Goal: Information Seeking & Learning: Check status

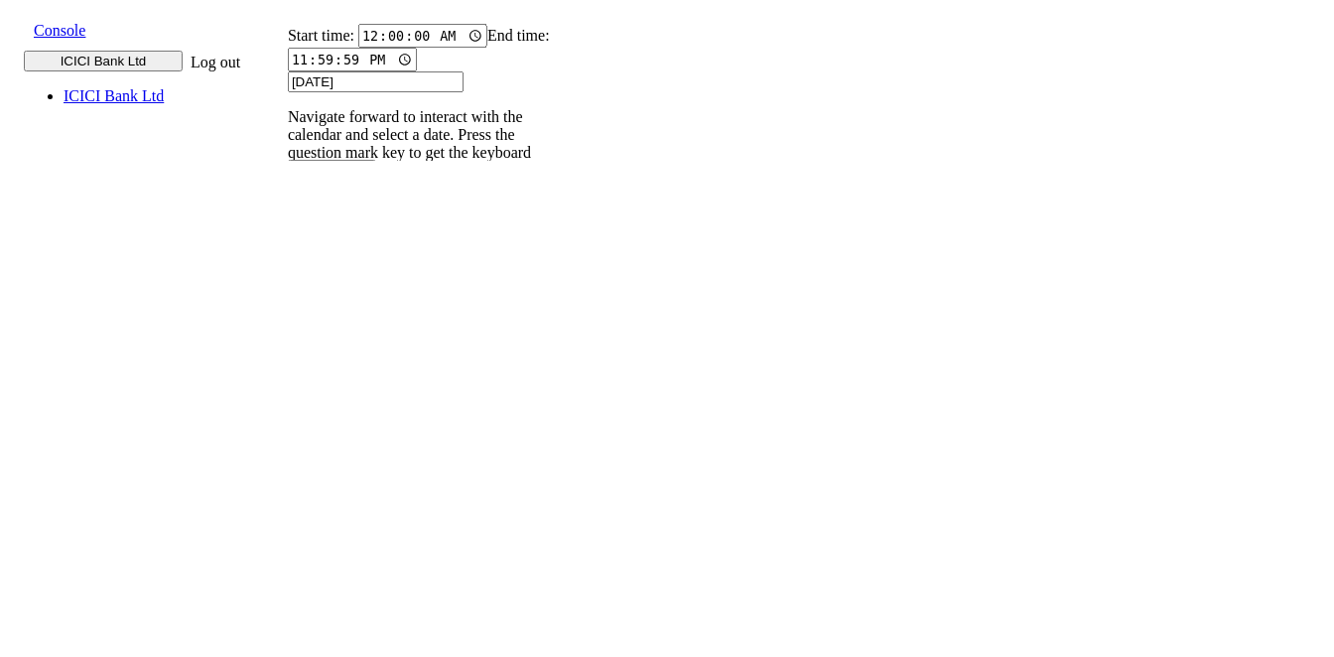
click at [336, 263] on input "9820583145" at bounding box center [300, 273] width 72 height 21
click at [285, 287] on icon at bounding box center [278, 293] width 13 height 13
click at [345, 503] on p "004PHV..." at bounding box center [313, 512] width 66 height 18
click at [345, 439] on p "004PHV..." at bounding box center [313, 448] width 66 height 18
click at [336, 263] on input "9820583145" at bounding box center [300, 273] width 72 height 21
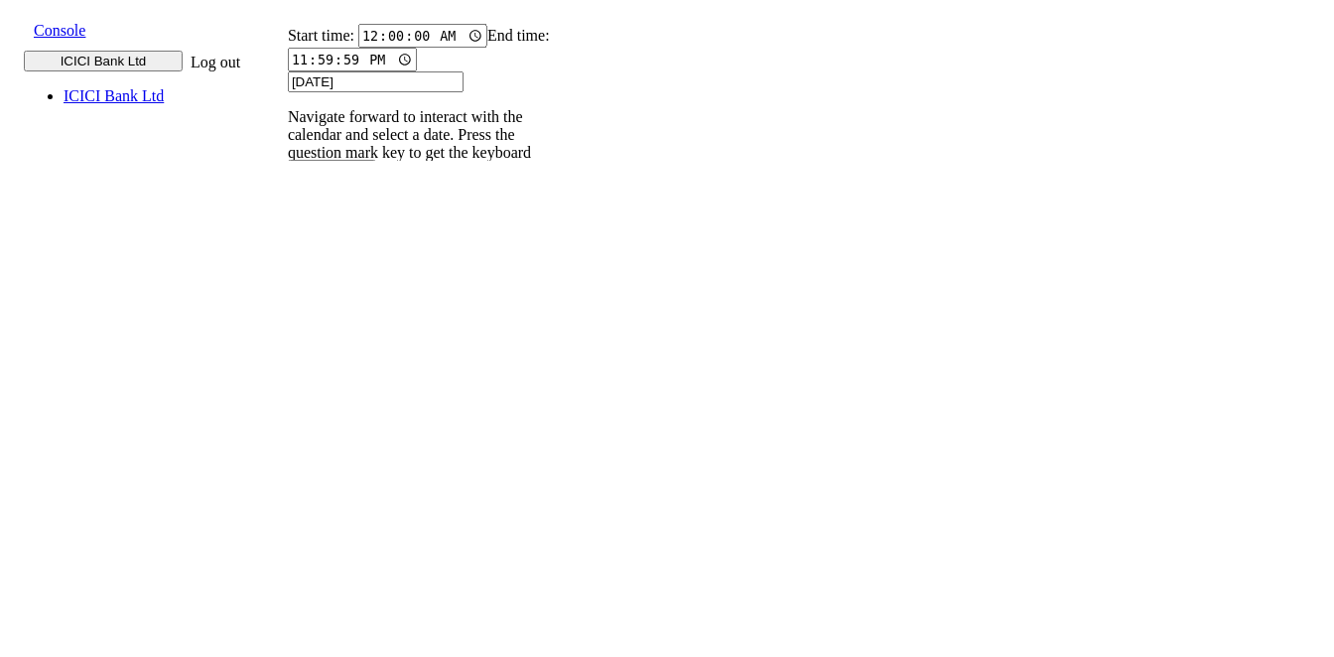
click at [285, 287] on icon at bounding box center [278, 293] width 13 height 13
click at [345, 503] on p "004PHV..." at bounding box center [313, 512] width 66 height 18
click at [345, 439] on p "004PHV..." at bounding box center [313, 448] width 66 height 18
click at [556, 242] on nav "Caller Number Call UUID Custom Parameter 9820583145 1 - 6 of 6 20 50 100" at bounding box center [410, 295] width 292 height 107
click at [336, 263] on input "9820583145" at bounding box center [300, 273] width 72 height 21
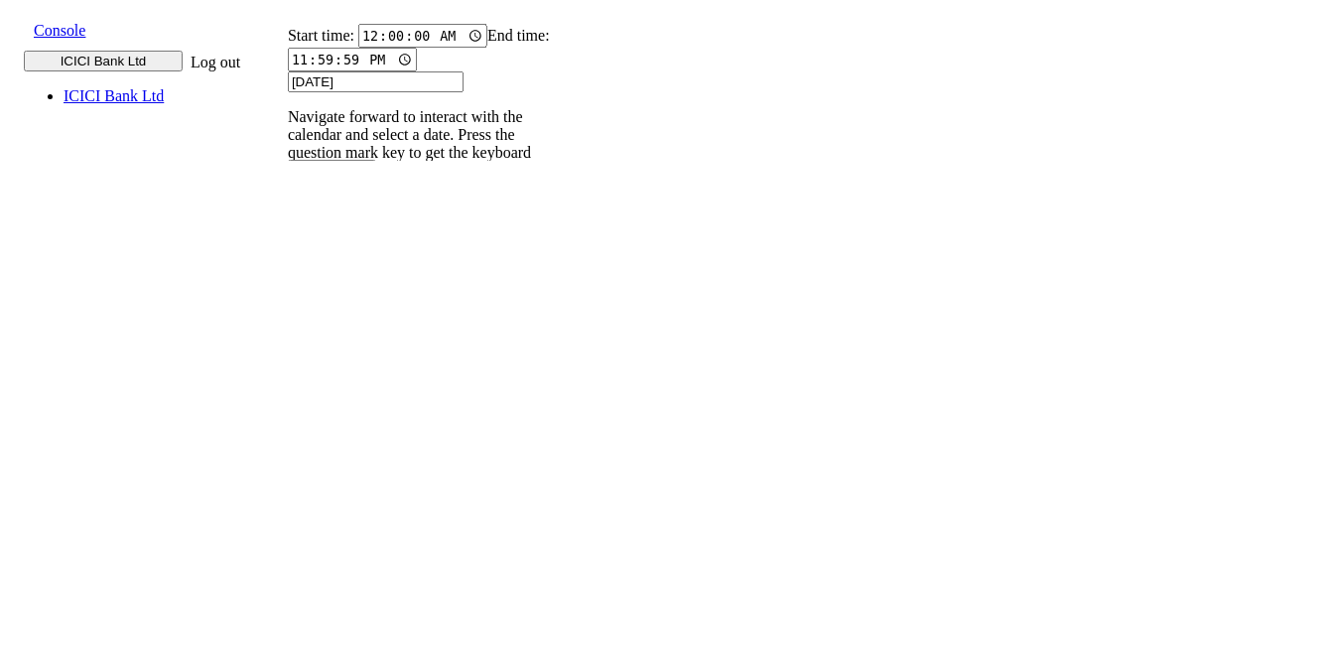
click at [285, 287] on icon at bounding box center [278, 293] width 13 height 13
click at [345, 586] on p "004PHV..." at bounding box center [313, 595] width 66 height 18
click at [345, 521] on p "004PHV..." at bounding box center [313, 530] width 66 height 18
click at [345, 448] on p "004PHV..." at bounding box center [313, 457] width 66 height 18
click at [336, 263] on input "9820583145" at bounding box center [300, 273] width 72 height 21
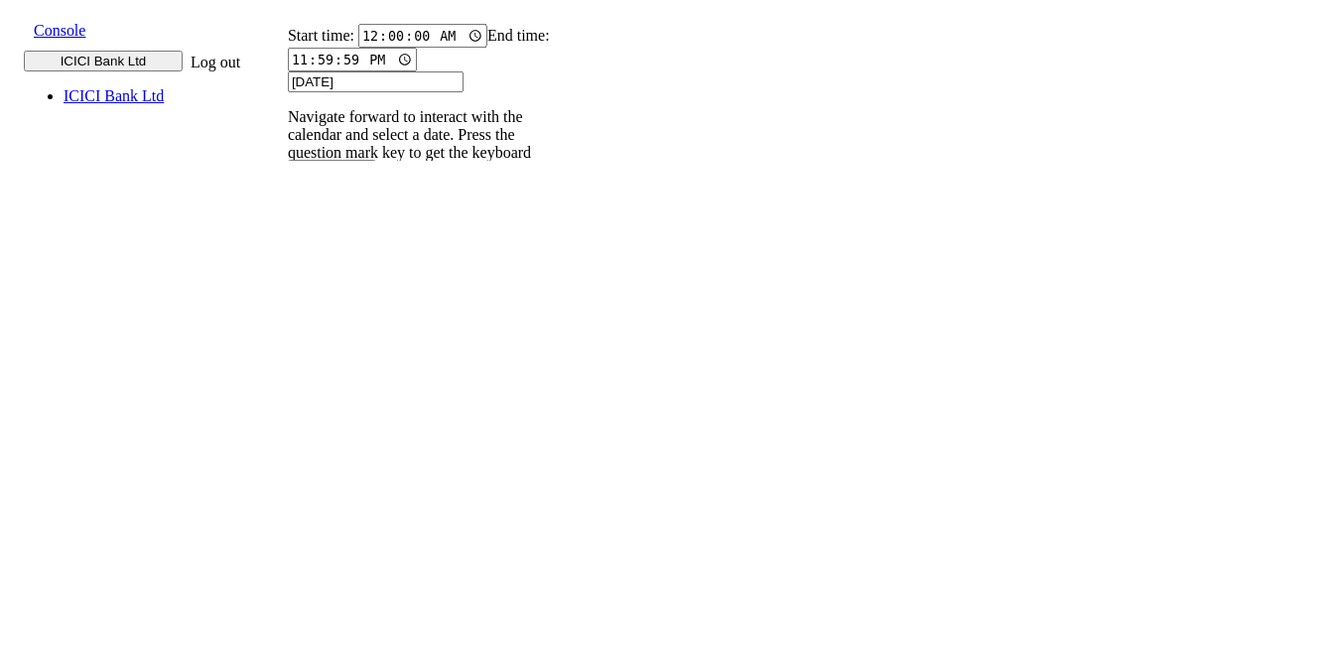
click at [285, 287] on icon at bounding box center [278, 293] width 13 height 13
click at [345, 647] on p "004PHV..." at bounding box center [313, 656] width 66 height 18
click at [345, 583] on p "004PHV..." at bounding box center [313, 592] width 66 height 18
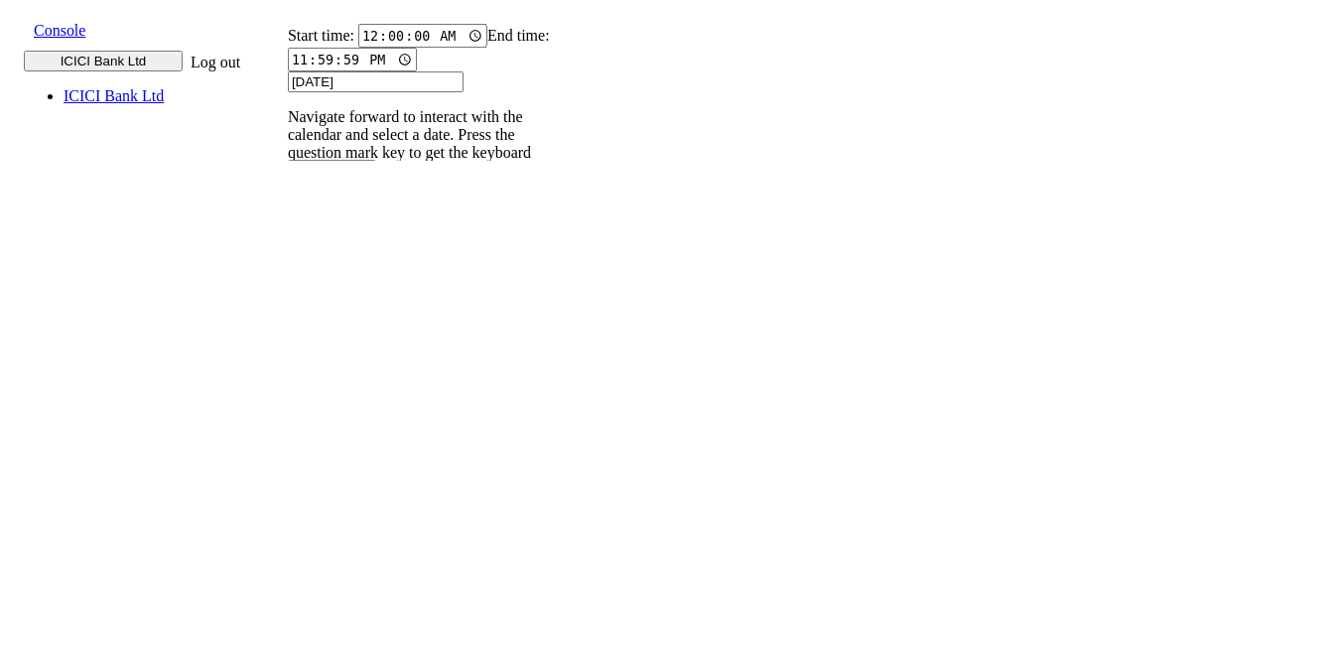
scroll to position [0, 0]
click at [345, 518] on p "004PHV..." at bounding box center [313, 527] width 66 height 18
click at [345, 454] on p "004PHV..." at bounding box center [313, 463] width 66 height 18
click at [336, 263] on input "9820583145" at bounding box center [300, 273] width 72 height 21
click at [285, 287] on icon at bounding box center [278, 293] width 13 height 13
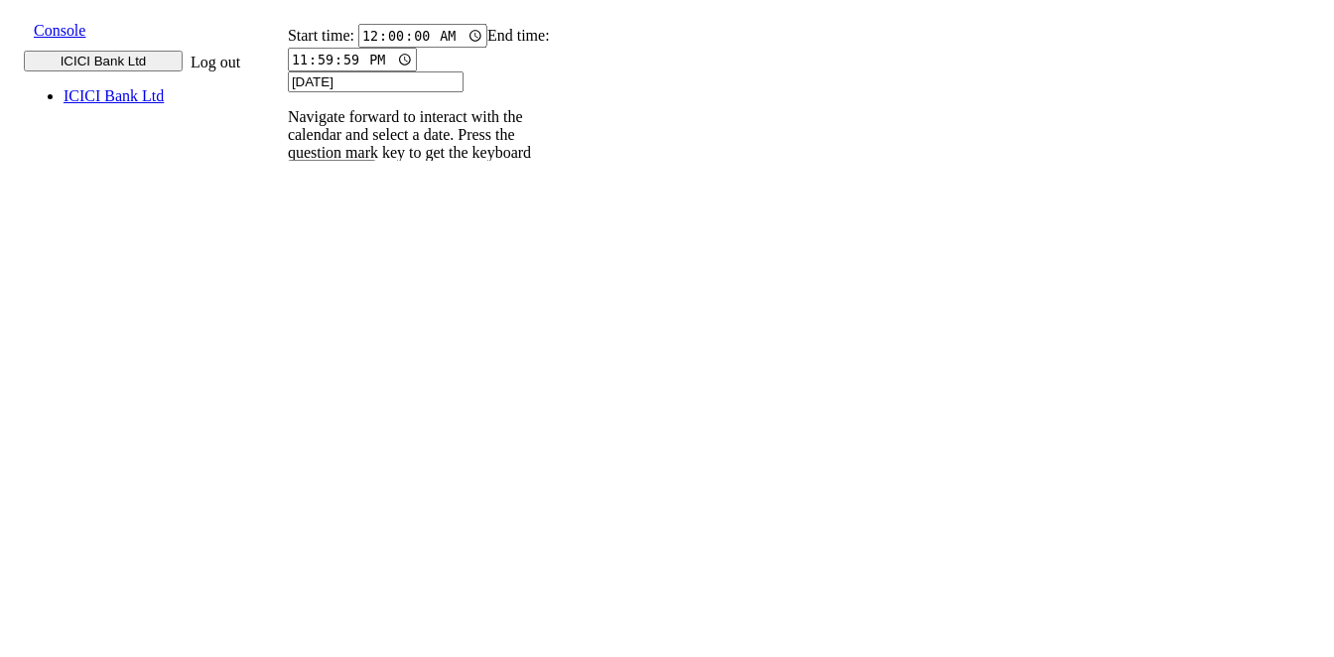
scroll to position [330, 0]
click at [345, 647] on p "004PHV..." at bounding box center [313, 656] width 66 height 18
click at [345, 583] on p "004PHV..." at bounding box center [313, 592] width 66 height 18
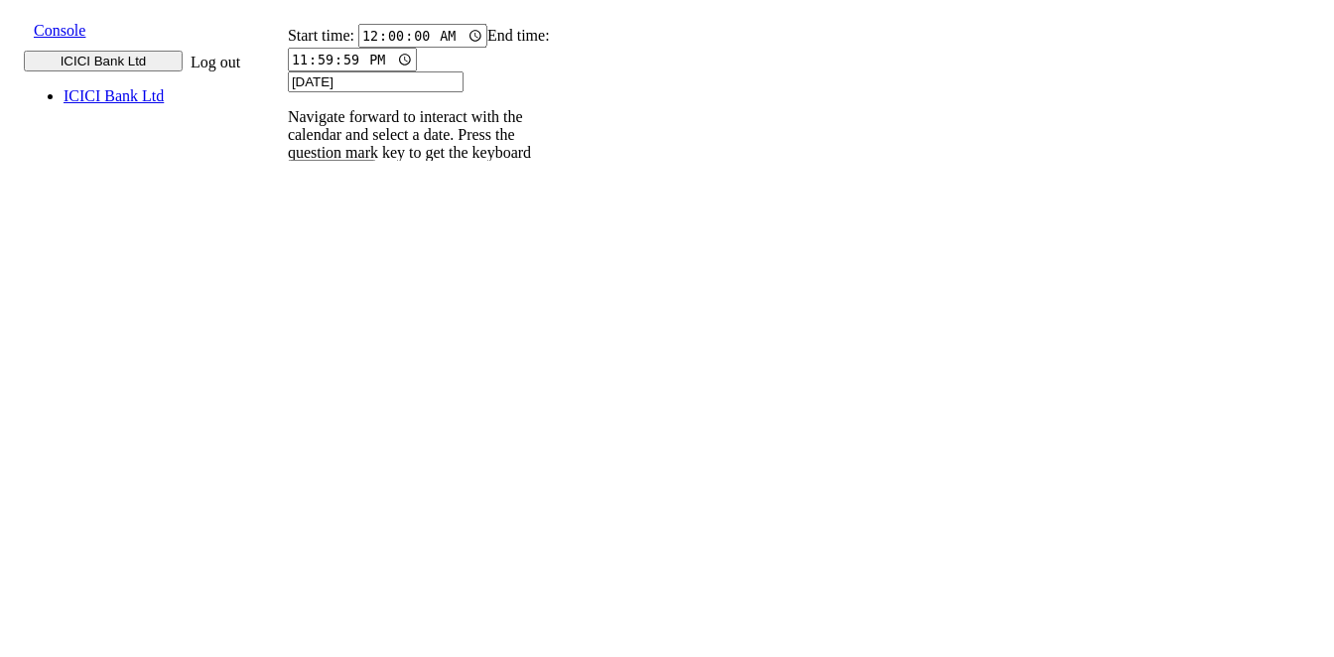
click at [345, 518] on p "004PHV..." at bounding box center [313, 527] width 66 height 18
click at [336, 263] on input "9820583145" at bounding box center [300, 273] width 72 height 21
click at [285, 287] on icon at bounding box center [278, 293] width 13 height 13
click at [345, 647] on p "004PHV..." at bounding box center [313, 656] width 66 height 18
click at [345, 583] on p "004PHV..." at bounding box center [313, 592] width 66 height 18
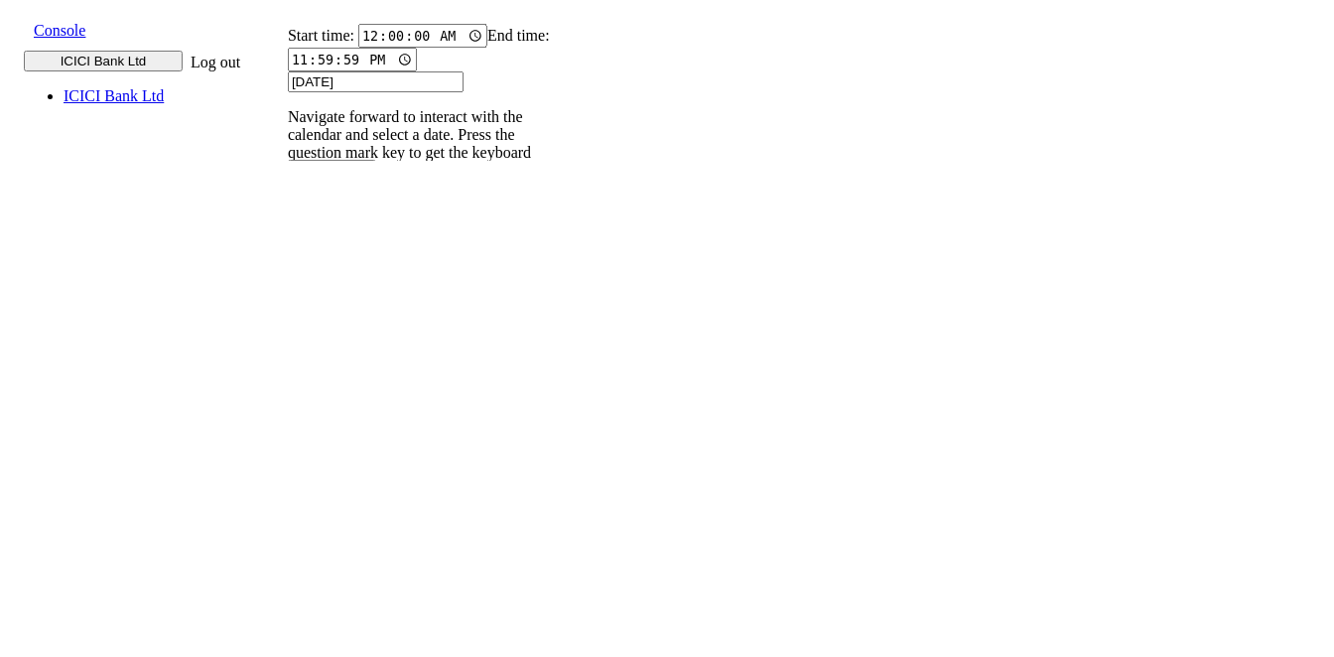
click at [345, 518] on p "004PHV..." at bounding box center [313, 527] width 66 height 18
click at [345, 454] on p "004PHV..." at bounding box center [313, 463] width 66 height 18
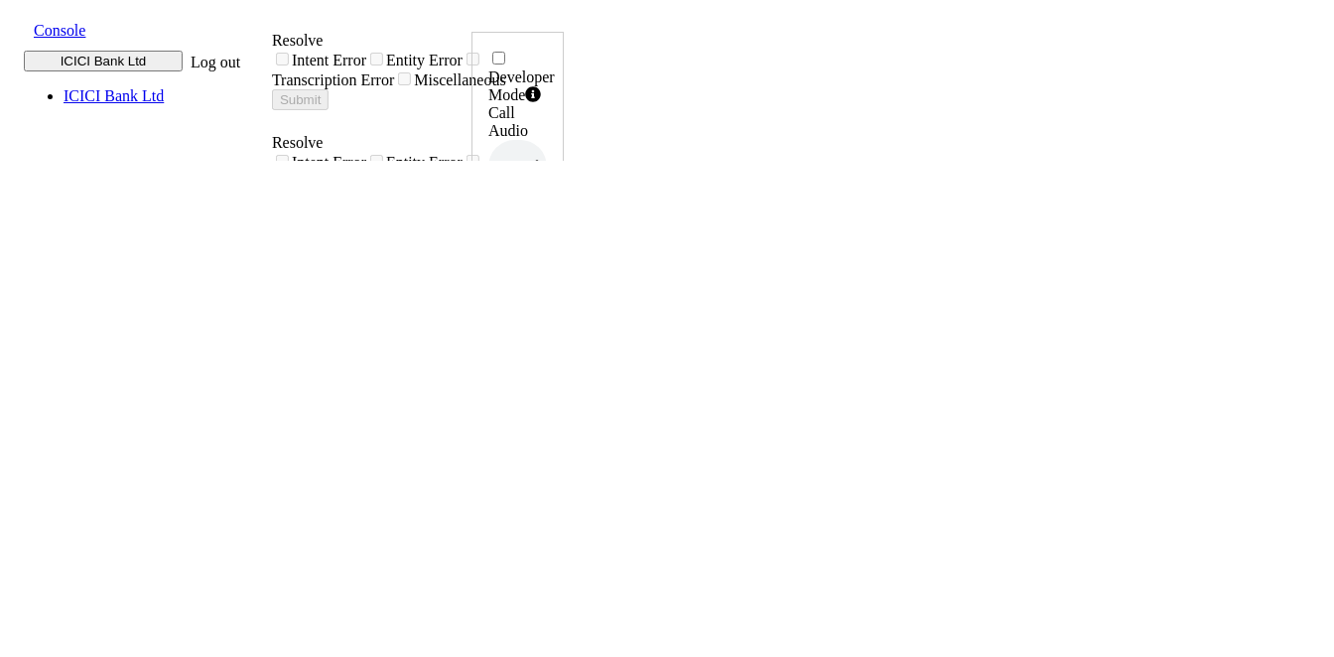
click at [550, 393] on icon at bounding box center [543, 401] width 14 height 16
drag, startPoint x: 1195, startPoint y: 444, endPoint x: 1262, endPoint y: 447, distance: 67.6
click at [564, 447] on div "Developer Mode Call Audio 0.5x 1x 1.5x 2x 4x UUID 004PHVNLISC4RCDM ... Phone Nu…" at bounding box center [517, 666] width 92 height 1269
copy h6 "10:56:20"
click at [550, 393] on icon at bounding box center [543, 401] width 14 height 16
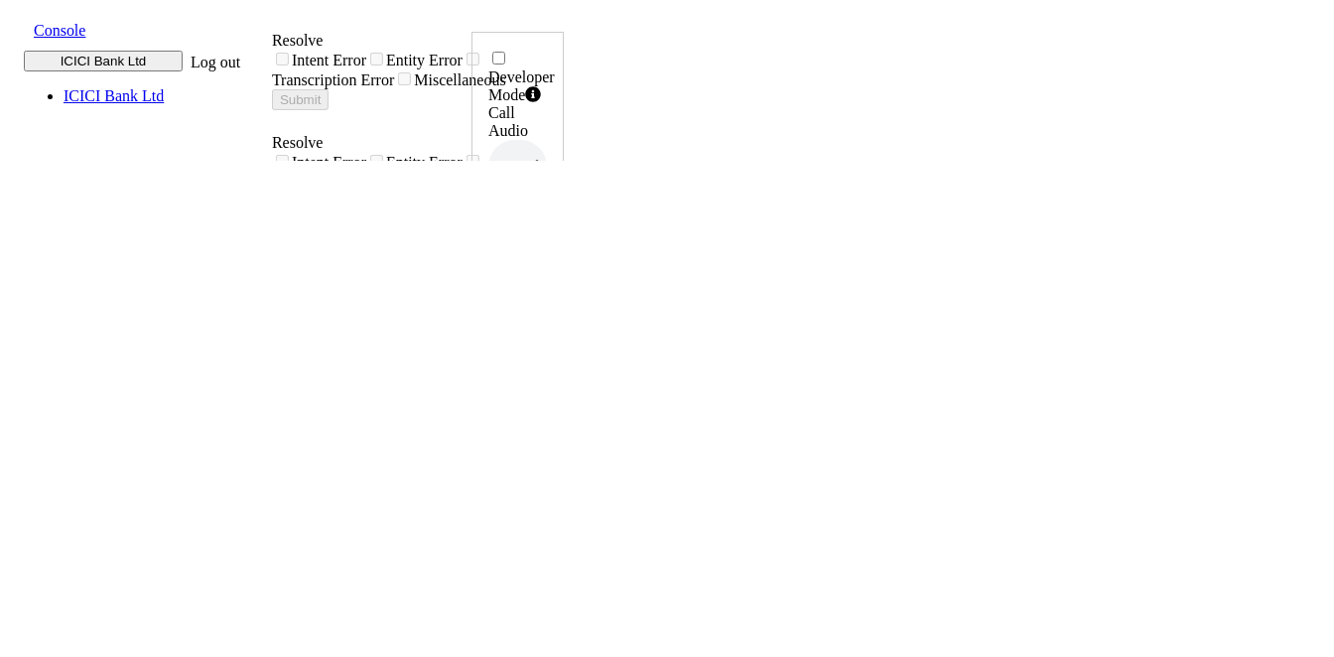
drag, startPoint x: 1195, startPoint y: 440, endPoint x: 1262, endPoint y: 442, distance: 67.5
click at [564, 442] on div "Developer Mode Call Audio 0.5x 1x 1.5x 2x 4x UUID 004PHVNLISC4RCDM ... Phone Nu…" at bounding box center [517, 666] width 92 height 1269
copy h6 "10:58:23"
click at [550, 393] on icon at bounding box center [543, 401] width 14 height 16
drag, startPoint x: 1199, startPoint y: 442, endPoint x: 1260, endPoint y: 447, distance: 61.7
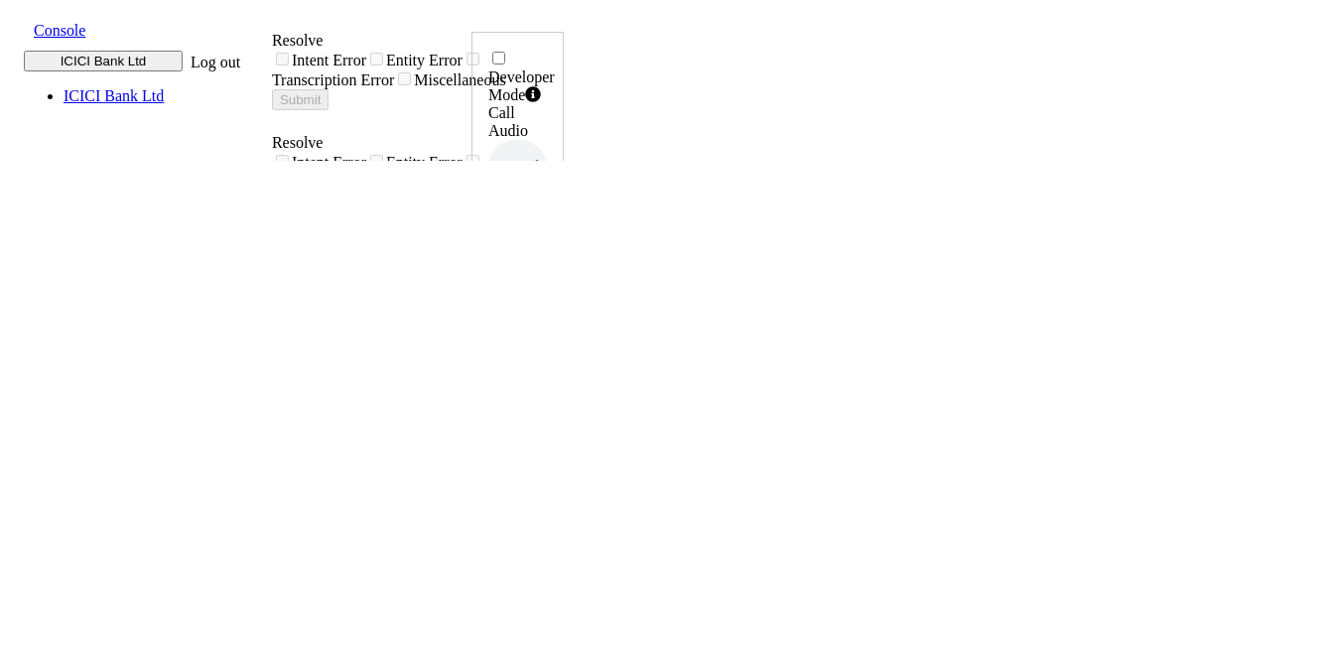
copy h6 "11:36:30"
click at [550, 393] on icon at bounding box center [543, 401] width 14 height 16
drag, startPoint x: 1197, startPoint y: 436, endPoint x: 1260, endPoint y: 440, distance: 63.6
click at [564, 440] on div "Developer Mode Call Audio 0.5x 1x 1.5x 2x 4x UUID 004PHVNLISC4RCDM ... Phone Nu…" at bounding box center [517, 655] width 92 height 1246
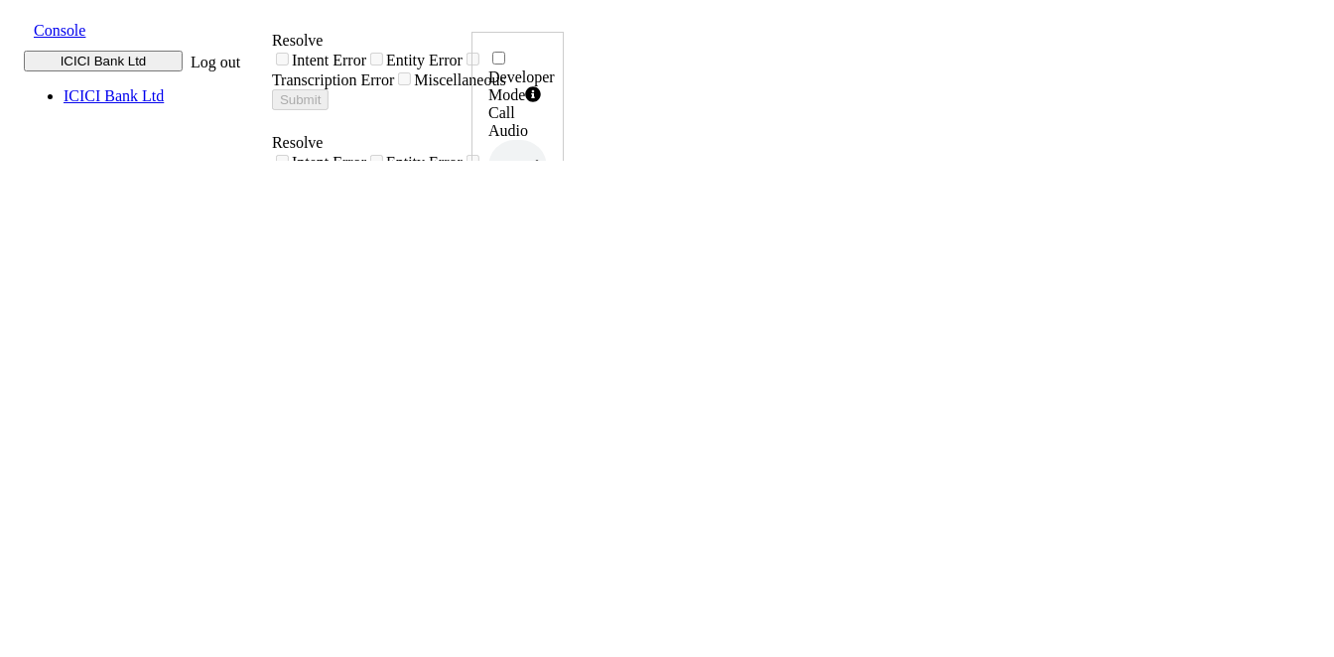
copy h6 "11:40:52"
click at [550, 393] on icon at bounding box center [543, 401] width 14 height 16
drag, startPoint x: 1201, startPoint y: 439, endPoint x: 1263, endPoint y: 445, distance: 62.8
copy h6 "11:57:15"
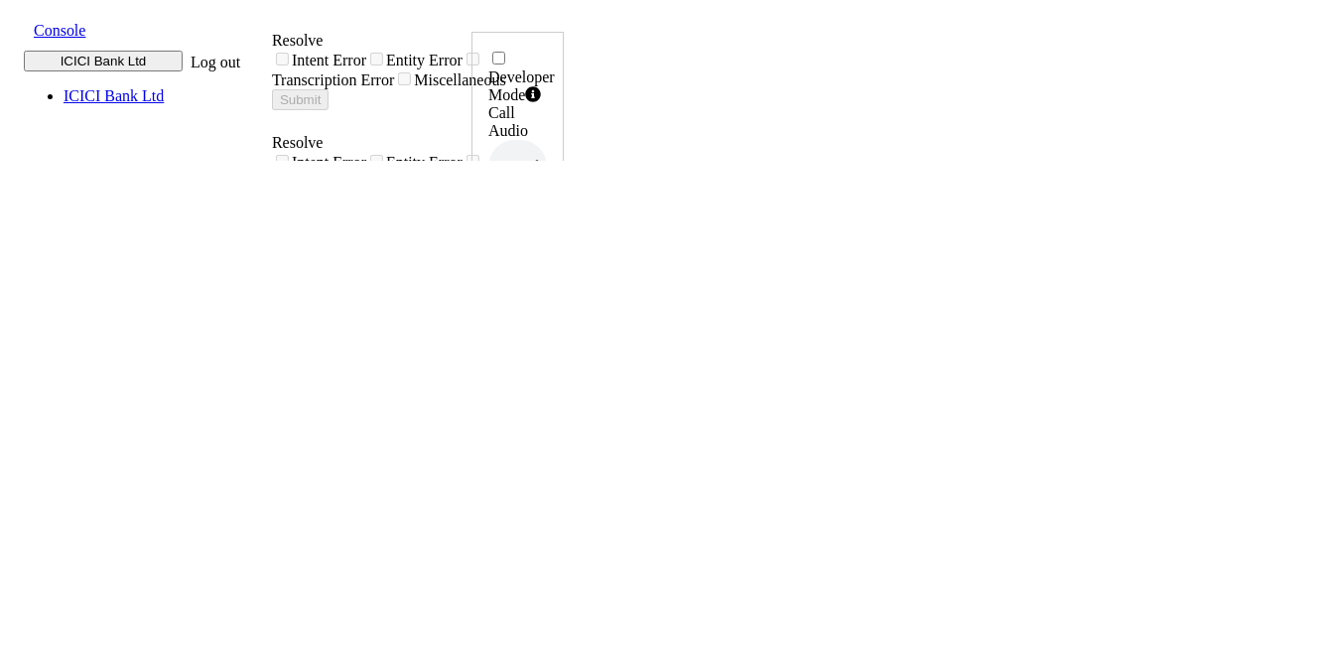
click at [550, 393] on icon at bounding box center [543, 401] width 14 height 16
drag, startPoint x: 1192, startPoint y: 430, endPoint x: 1265, endPoint y: 443, distance: 74.6
click at [564, 443] on div "Developer Mode Call Audio 0.5x 1x 1.5x 2x 4x UUID 004PHVNLISC4RCDM ... Phone Nu…" at bounding box center [517, 666] width 92 height 1269
copy h6 "12:00:20,"
click at [550, 393] on icon at bounding box center [543, 401] width 14 height 16
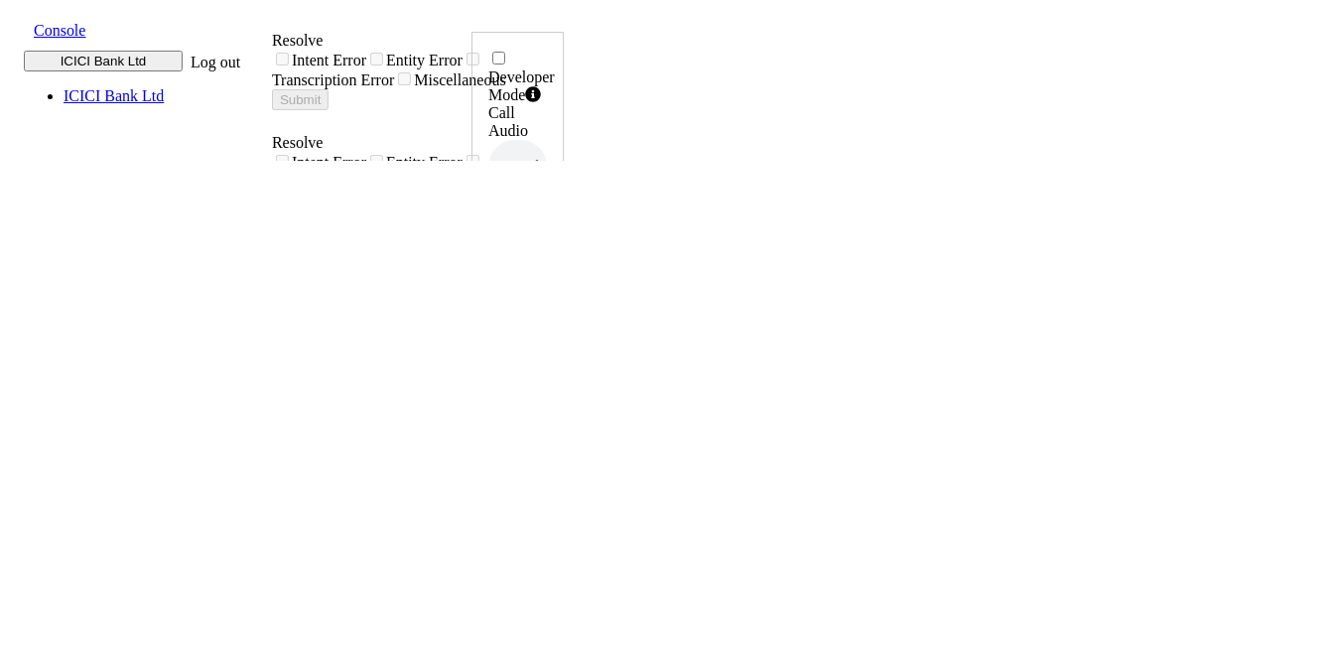
drag, startPoint x: 1199, startPoint y: 440, endPoint x: 1264, endPoint y: 446, distance: 65.8
copy h6 "12:04:53"
click at [550, 393] on icon at bounding box center [543, 401] width 14 height 16
drag, startPoint x: 1198, startPoint y: 434, endPoint x: 1260, endPoint y: 446, distance: 63.7
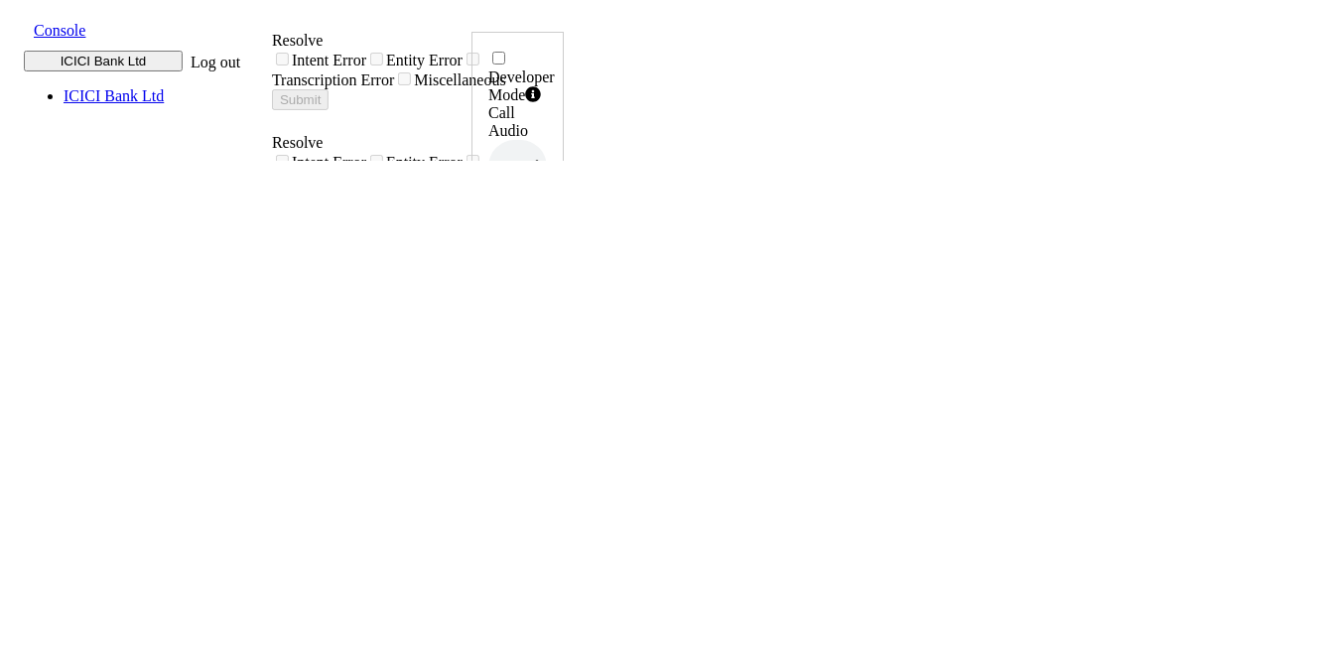
copy h6 "12:17:43"
click at [550, 393] on icon at bounding box center [543, 401] width 14 height 16
drag, startPoint x: 1204, startPoint y: 442, endPoint x: 1262, endPoint y: 444, distance: 58.6
click at [564, 444] on div "Developer Mode Call Audio 0.5x 1x 1.5x 2x 4x UUID 004PHVNLISC4RCDM ... Phone Nu…" at bounding box center [517, 655] width 92 height 1246
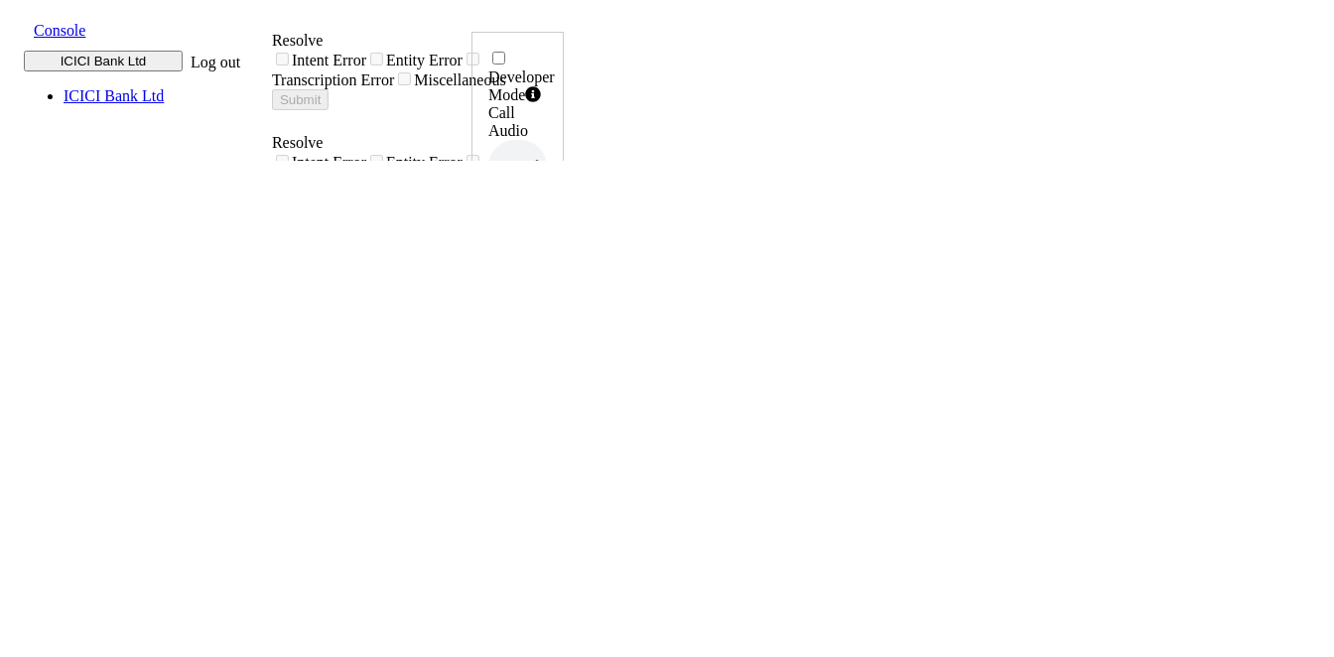
copy h6 "12:21:41"
click at [550, 393] on icon at bounding box center [543, 401] width 14 height 16
drag, startPoint x: 1198, startPoint y: 441, endPoint x: 1260, endPoint y: 445, distance: 62.7
copy h6 "12:34:26"
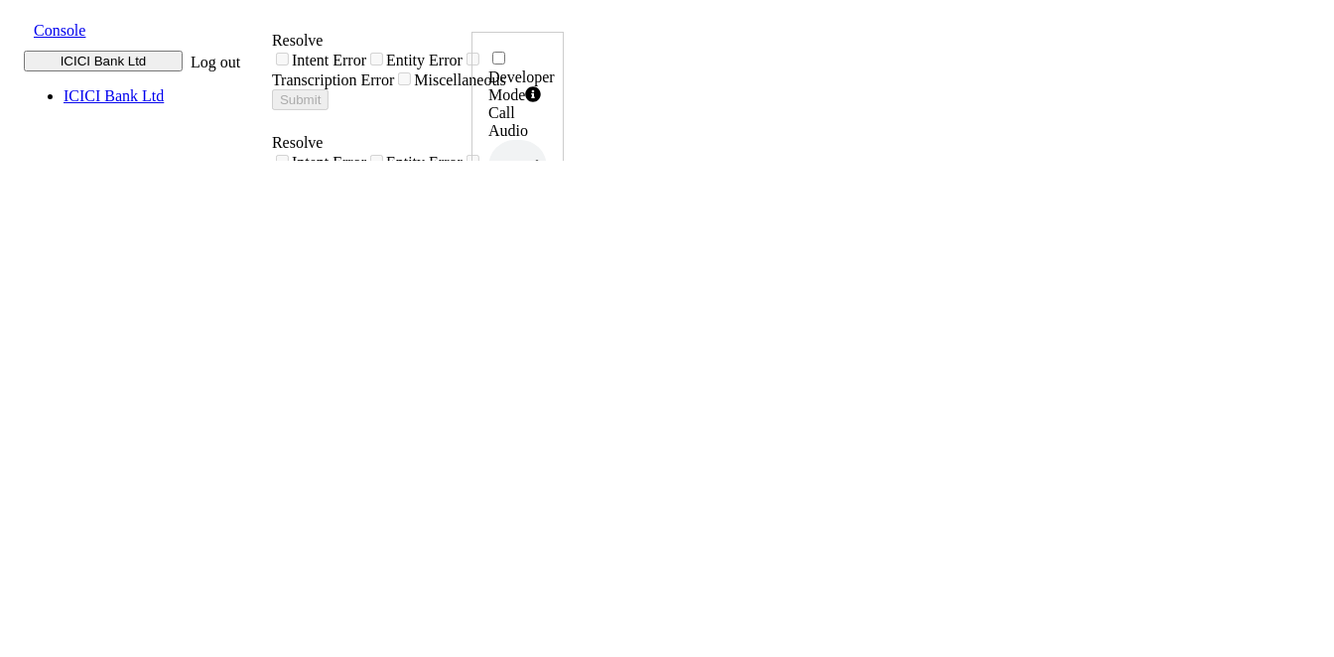
click at [550, 393] on icon at bounding box center [543, 401] width 14 height 16
drag, startPoint x: 1187, startPoint y: 442, endPoint x: 1260, endPoint y: 439, distance: 73.5
click at [564, 439] on div "Developer Mode Call Audio 0.5x 1x 1.5x 2x 4x UUID 004PHVNLISC4RCDM ... Phone Nu…" at bounding box center [517, 666] width 92 height 1269
copy h6 "12:37:54"
click at [550, 393] on icon at bounding box center [543, 401] width 14 height 16
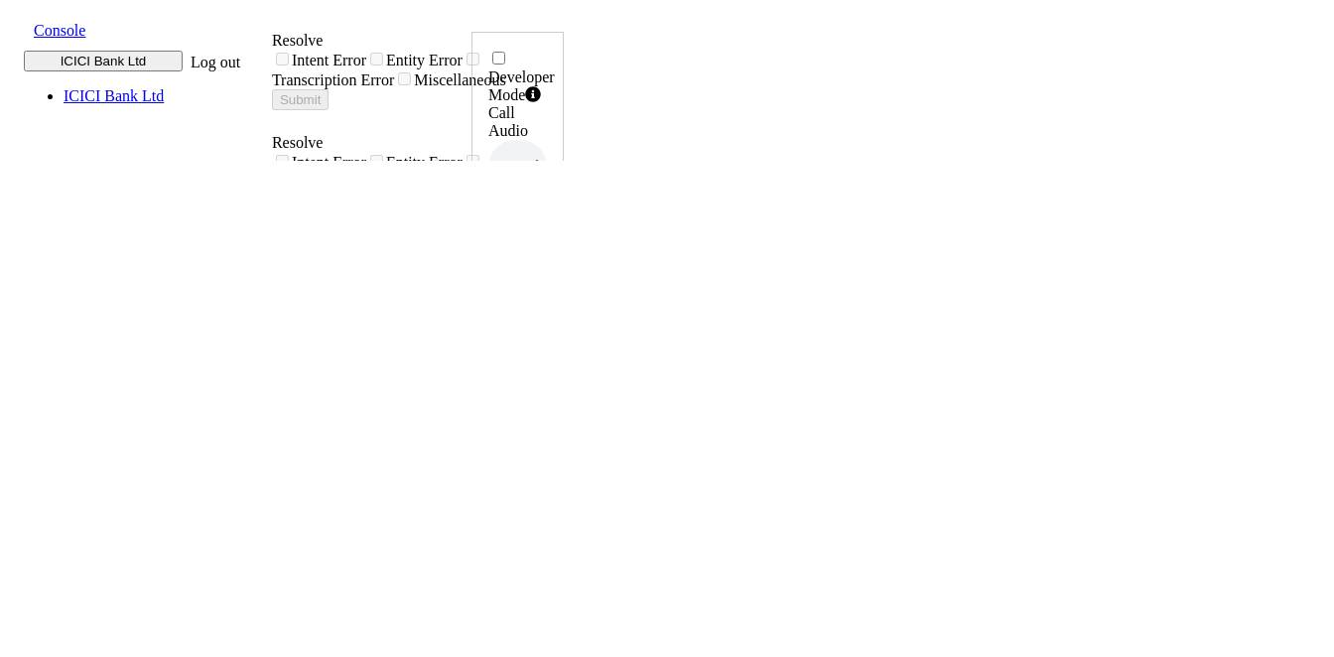
drag, startPoint x: 1188, startPoint y: 439, endPoint x: 1260, endPoint y: 443, distance: 72.6
click at [564, 443] on div "Developer Mode Call Audio 0.5x 1x 1.5x 2x 4x UUID 004PHVNLISC4RCDM ... Phone Nu…" at bounding box center [517, 655] width 92 height 1246
copy h6 "12:48:57"
click at [550, 393] on icon at bounding box center [543, 401] width 14 height 16
drag, startPoint x: 1194, startPoint y: 442, endPoint x: 1264, endPoint y: 442, distance: 70.5
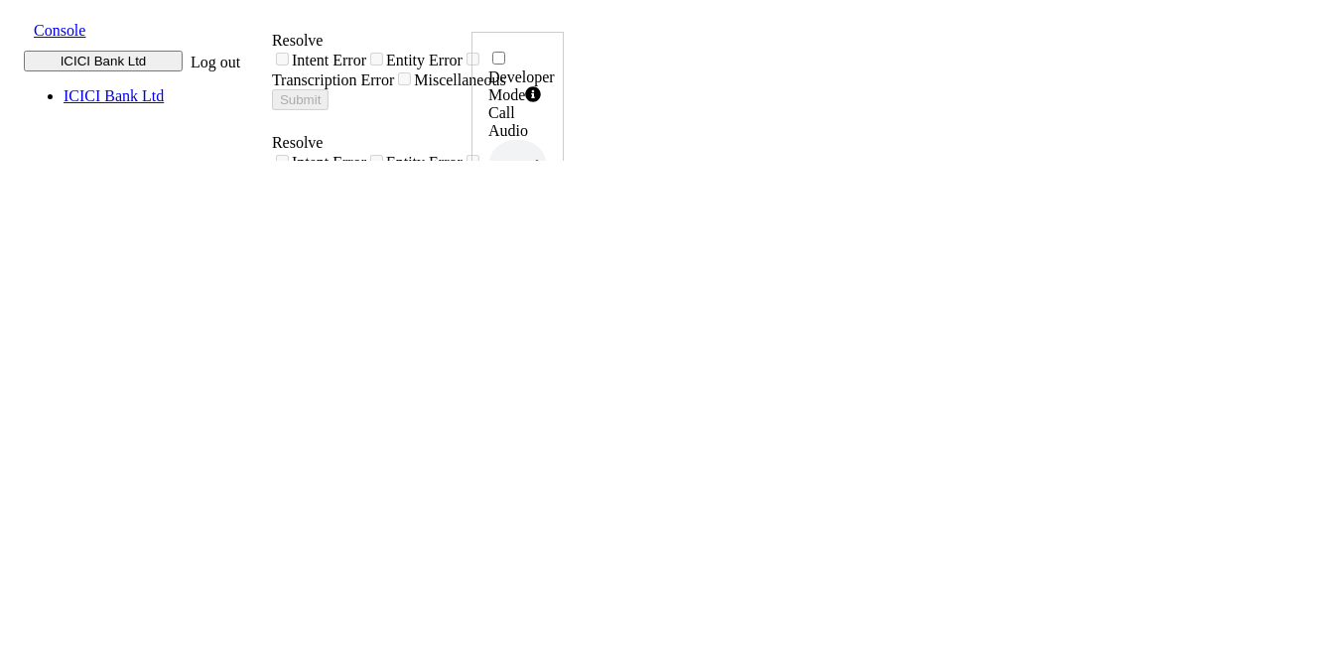
click at [564, 442] on div "Developer Mode Call Audio 0.5x 1x 1.5x 2x 4x UUID 004PHVNLISC4RCDM ... Phone Nu…" at bounding box center [517, 666] width 92 height 1269
copy h6 "12:51:44"
click at [550, 393] on icon at bounding box center [543, 401] width 14 height 16
drag, startPoint x: 1200, startPoint y: 441, endPoint x: 1262, endPoint y: 440, distance: 62.5
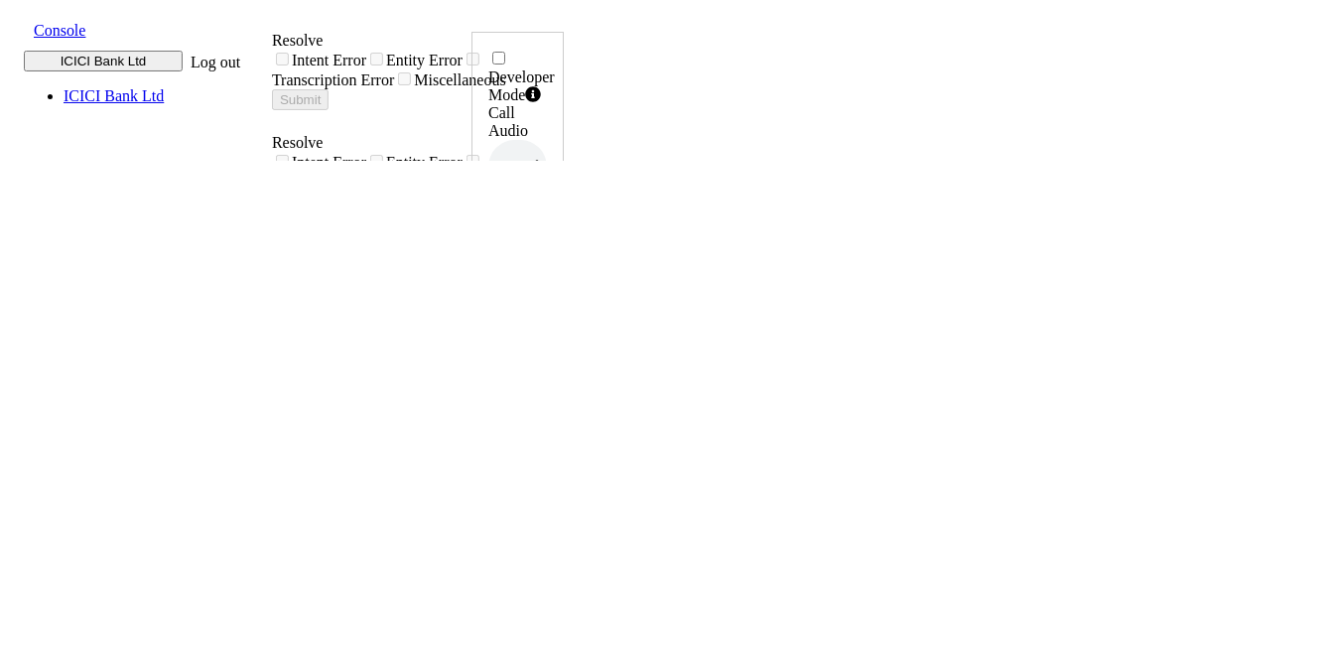
copy h6 "13:01:53"
click at [547, 302] on div "UUID 004PHVNLISC4RCDM ..." at bounding box center [517, 356] width 59 height 109
click at [550, 393] on icon at bounding box center [543, 401] width 14 height 16
drag, startPoint x: 1193, startPoint y: 434, endPoint x: 1264, endPoint y: 435, distance: 71.5
click at [564, 435] on div "Developer Mode Call Audio 0.5x 1x 1.5x 2x 4x UUID 004PHVNLISC4RCDM ... Phone Nu…" at bounding box center [517, 655] width 92 height 1246
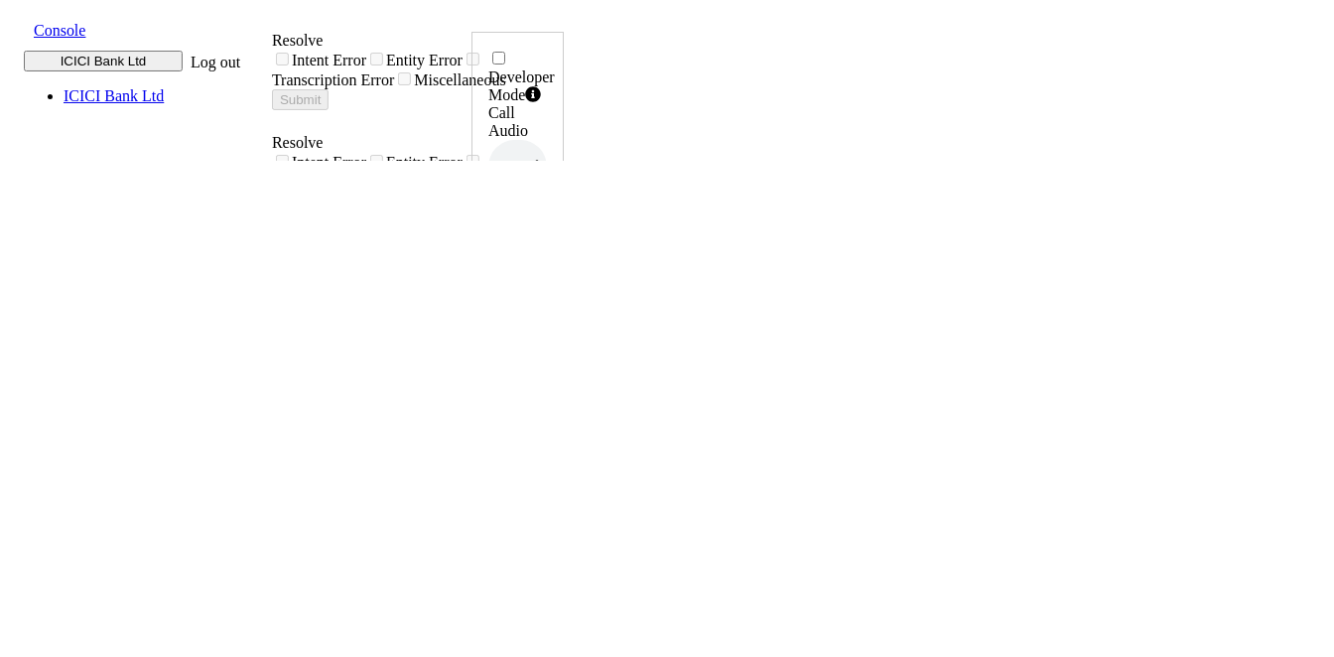
copy h6 "13:04:30"
click at [550, 393] on icon at bounding box center [543, 401] width 14 height 16
drag, startPoint x: 1196, startPoint y: 441, endPoint x: 1260, endPoint y: 447, distance: 64.8
click at [564, 447] on div "Developer Mode Call Audio 0.5x 1x 1.5x 2x 4x UUID 004PHVNLISC4RCDM ... Phone Nu…" at bounding box center [517, 666] width 92 height 1269
copy h6 "13:23:26"
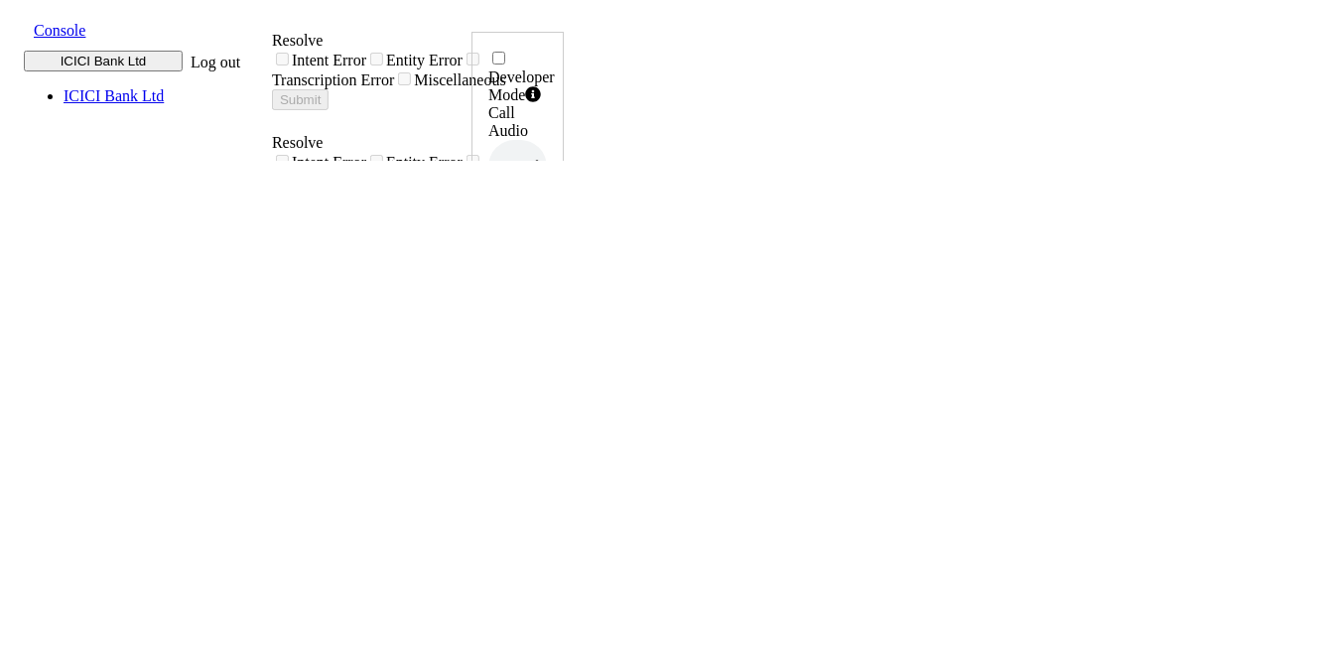
click at [550, 393] on icon at bounding box center [543, 401] width 14 height 16
drag, startPoint x: 1193, startPoint y: 445, endPoint x: 1260, endPoint y: 444, distance: 67.5
click at [564, 444] on div "Developer Mode Call Audio 0.5x 1x 1.5x 2x 4x UUID 004PHVNLISC4RCDM ... Phone Nu…" at bounding box center [517, 666] width 92 height 1269
copy h6 "13:27:56"
click at [550, 393] on icon at bounding box center [543, 401] width 14 height 16
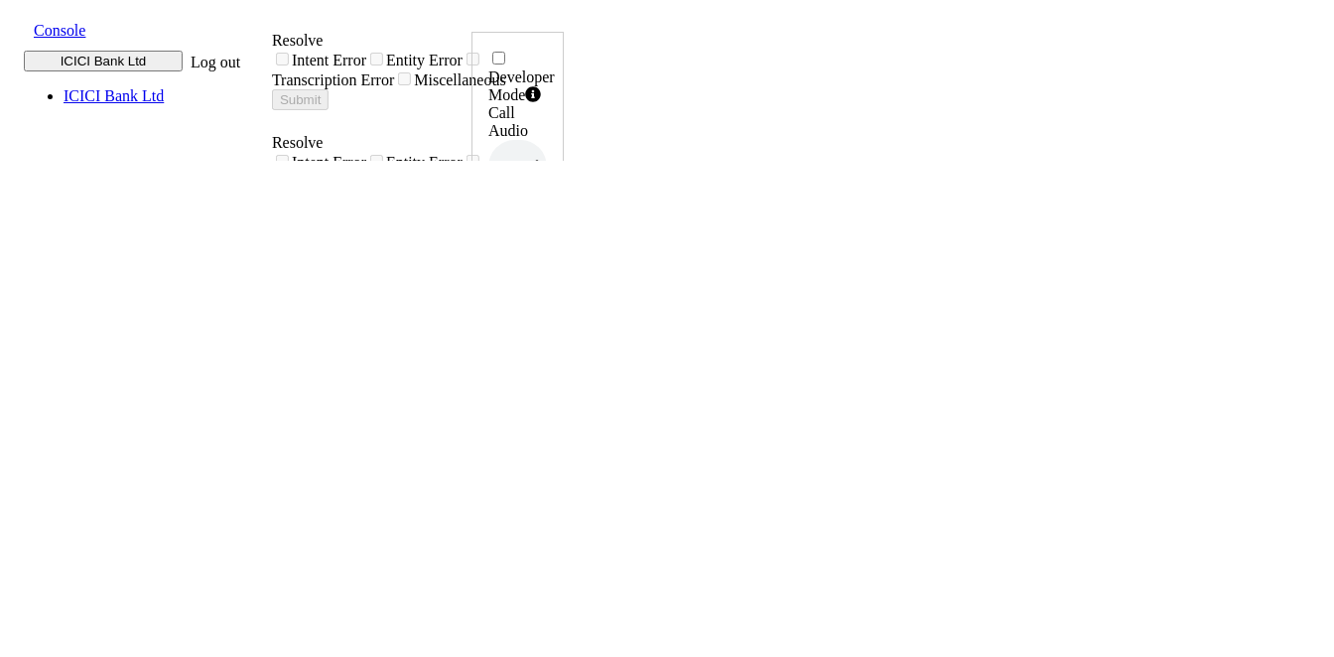
drag, startPoint x: 1196, startPoint y: 443, endPoint x: 1260, endPoint y: 445, distance: 64.5
copy h6 "13:30:36"
click at [550, 393] on icon at bounding box center [543, 401] width 14 height 16
drag, startPoint x: 1196, startPoint y: 435, endPoint x: 1263, endPoint y: 443, distance: 68.0
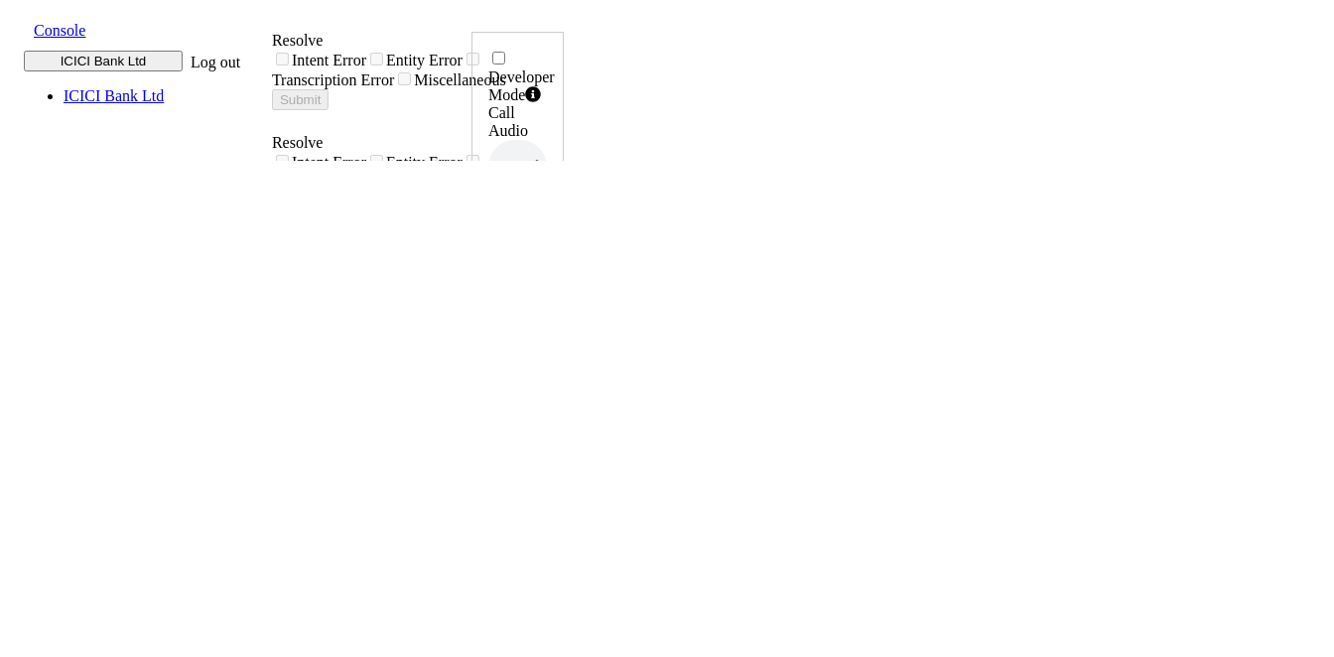
click at [564, 443] on div "Developer Mode Call Audio 0.5x 1x 1.5x 2x 4x UUID 004PHVNLISC4RCDM ... Phone Nu…" at bounding box center [517, 666] width 92 height 1269
copy h6 "13:33:20"
